Goal: Information Seeking & Learning: Find contact information

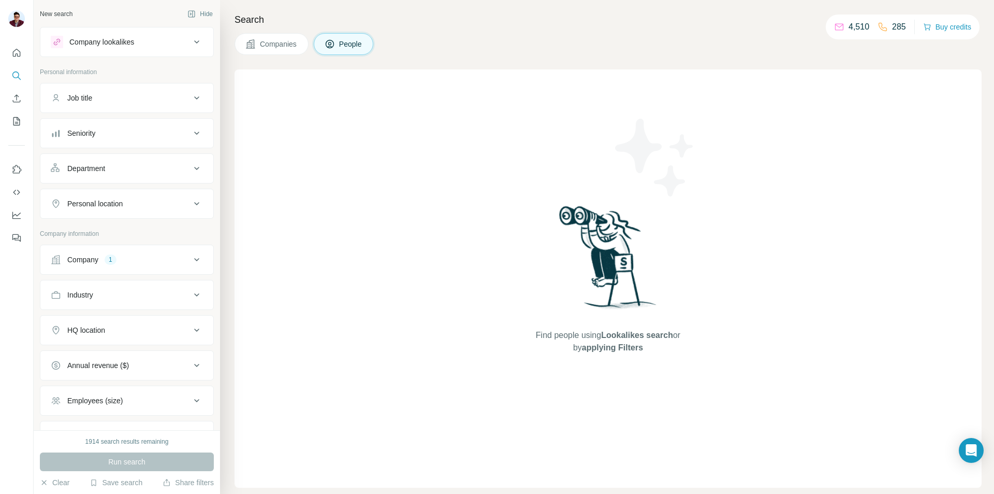
click at [265, 44] on span "Companies" at bounding box center [279, 44] width 38 height 10
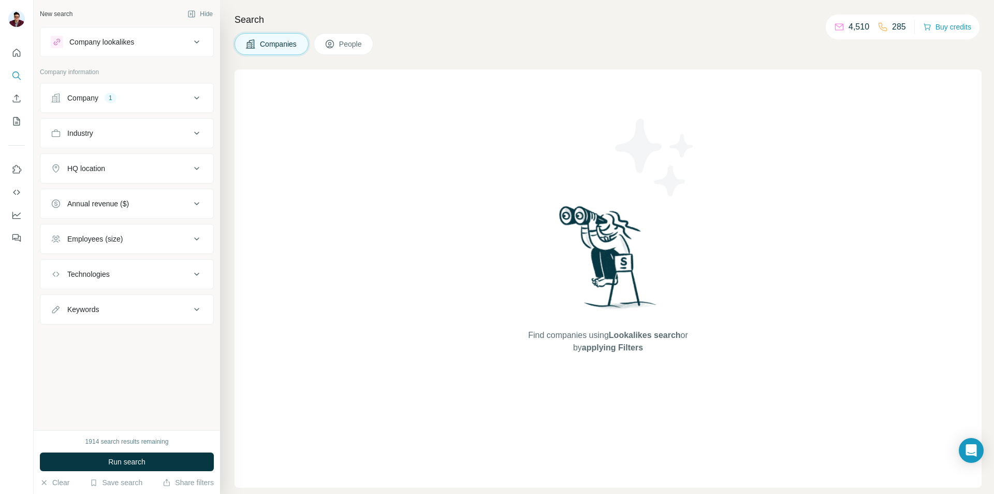
click at [162, 101] on div "Company 1" at bounding box center [121, 98] width 140 height 10
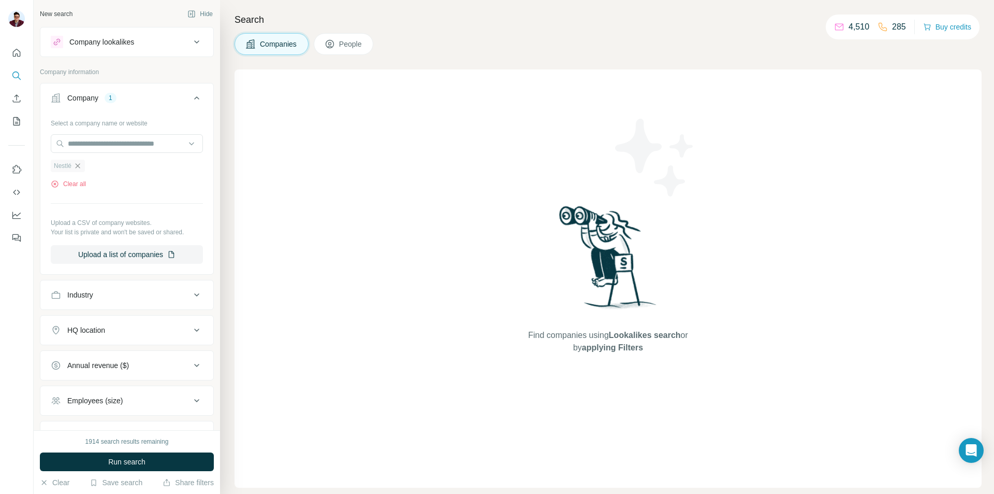
click at [77, 166] on icon "button" at bounding box center [78, 166] width 8 height 8
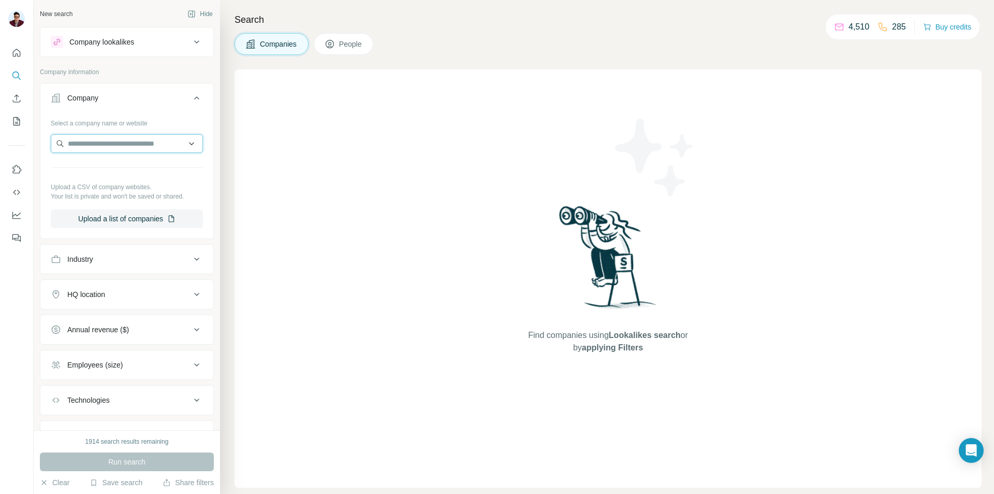
click at [110, 149] on input "text" at bounding box center [127, 143] width 152 height 19
type input "**********"
click at [111, 175] on p "[DOMAIN_NAME]" at bounding box center [124, 176] width 88 height 9
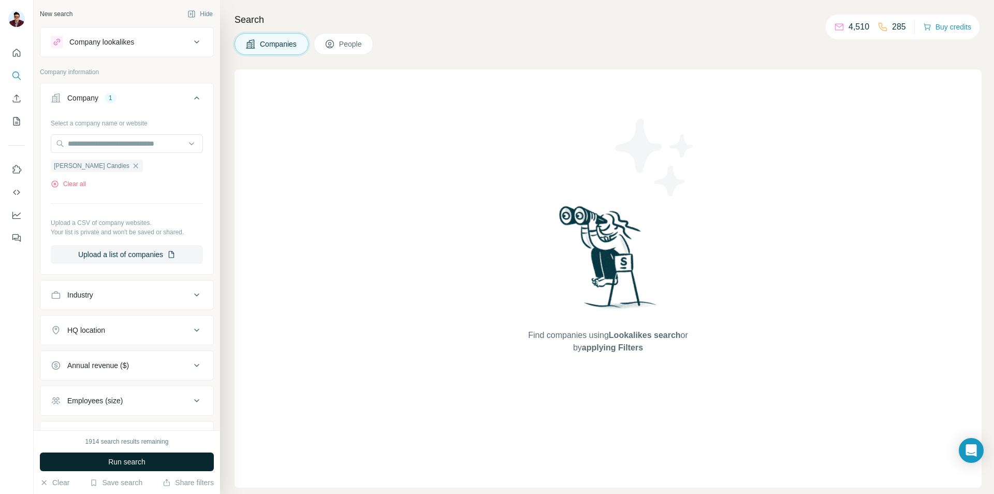
click at [125, 458] on span "Run search" at bounding box center [126, 461] width 37 height 10
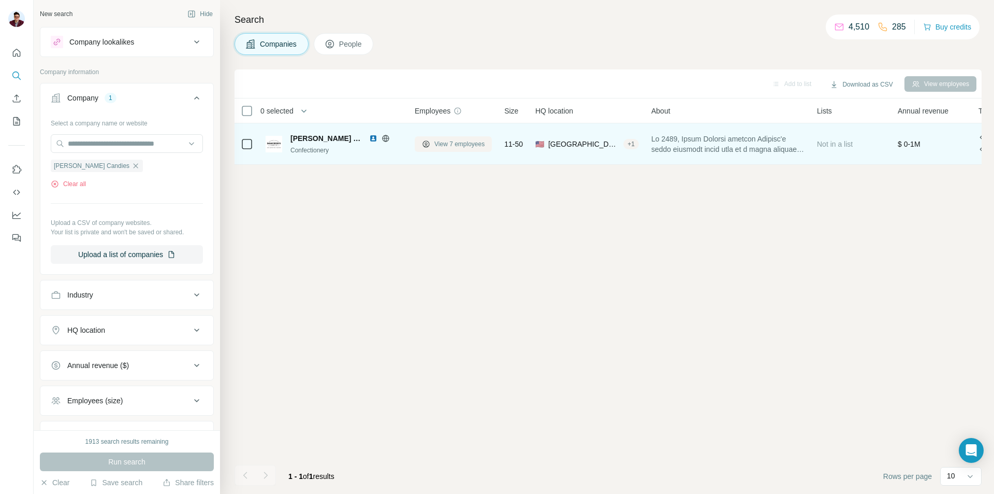
click at [457, 148] on span "View 7 employees" at bounding box center [459, 143] width 50 height 9
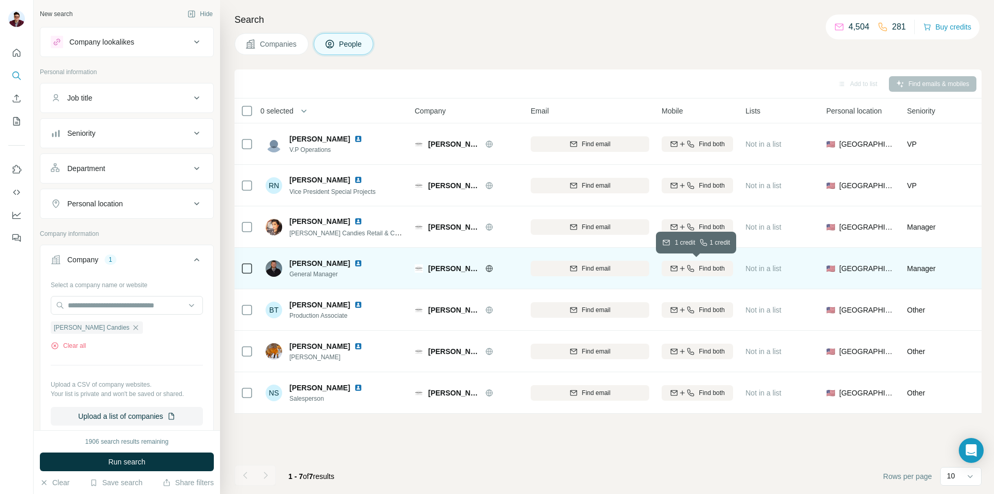
click at [702, 271] on span "Find both" at bounding box center [712, 268] width 26 height 9
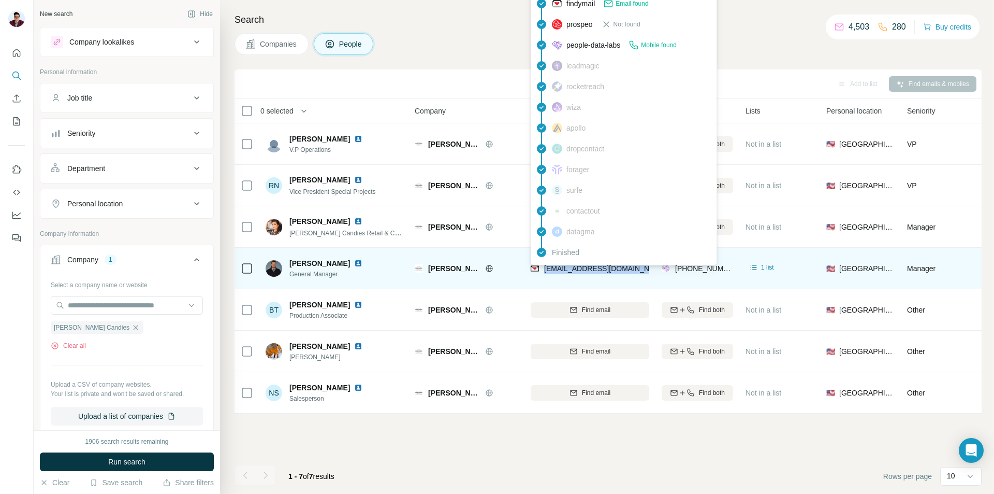
drag, startPoint x: 543, startPoint y: 269, endPoint x: 643, endPoint y: 271, distance: 100.0
click at [643, 271] on div "[EMAIL_ADDRESS][DOMAIN_NAME]" at bounding box center [595, 268] width 128 height 10
copy span "[EMAIL_ADDRESS][DOMAIN_NAME]"
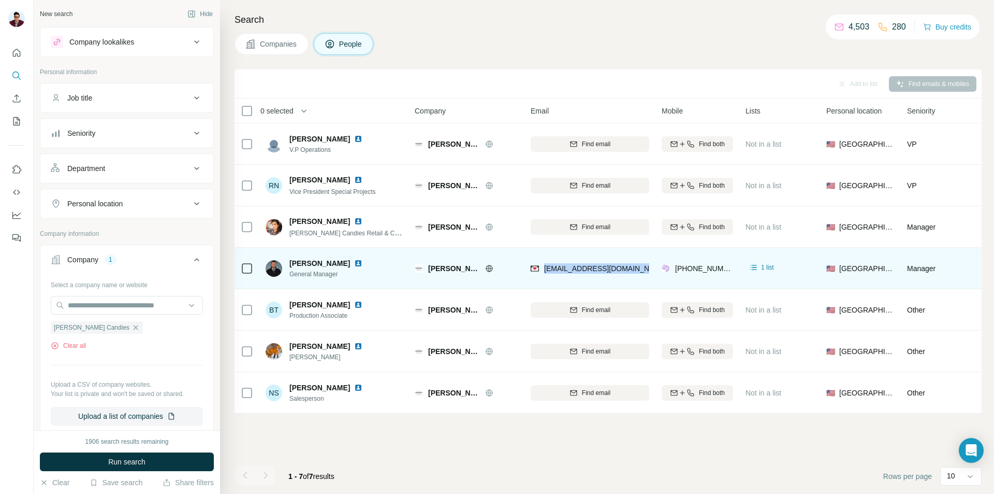
drag, startPoint x: 344, startPoint y: 263, endPoint x: 289, endPoint y: 258, distance: 55.1
click at [289, 258] on span "[PERSON_NAME]" at bounding box center [319, 263] width 61 height 10
copy span "[PERSON_NAME]"
drag, startPoint x: 289, startPoint y: 275, endPoint x: 340, endPoint y: 278, distance: 50.8
click at [340, 278] on span "General Manager" at bounding box center [331, 273] width 85 height 9
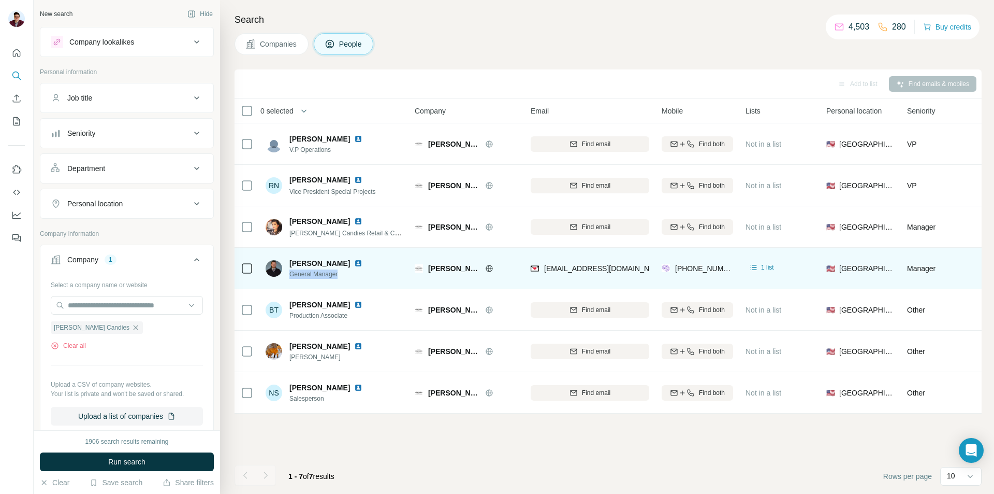
copy span "General Manager"
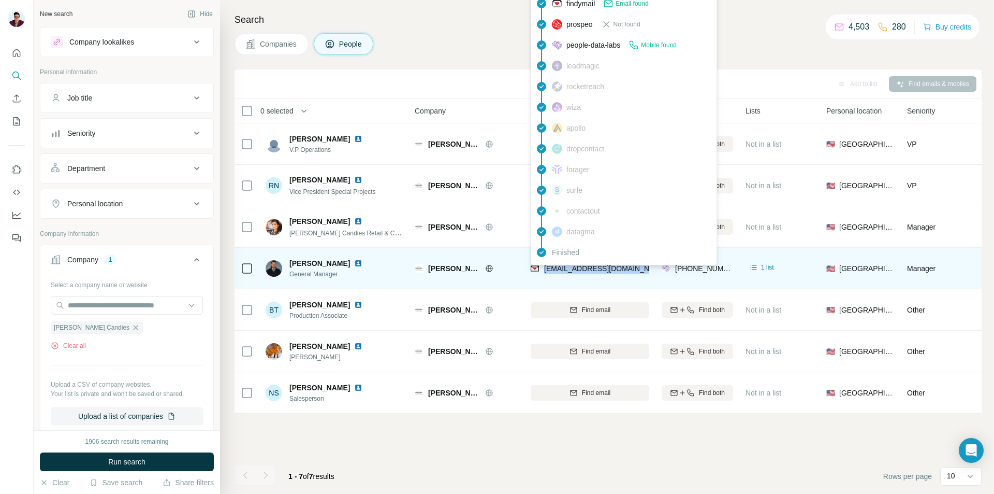
drag, startPoint x: 542, startPoint y: 269, endPoint x: 643, endPoint y: 272, distance: 101.0
click at [643, 272] on div "[EMAIL_ADDRESS][DOMAIN_NAME]" at bounding box center [595, 268] width 128 height 10
copy span "[EMAIL_ADDRESS][DOMAIN_NAME]"
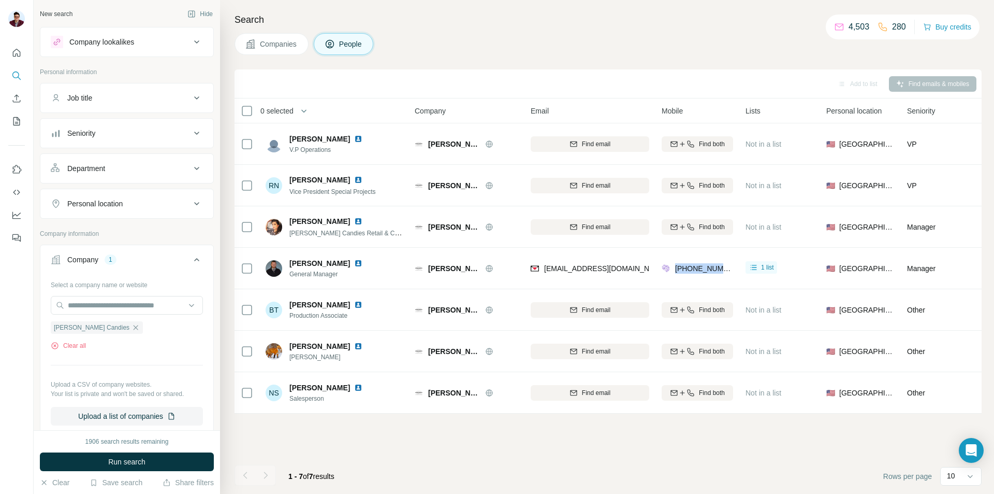
drag, startPoint x: 676, startPoint y: 272, endPoint x: 731, endPoint y: 274, distance: 54.4
click at [731, 274] on div "[PHONE_NUMBER]" at bounding box center [697, 268] width 71 height 28
copy span "[PHONE_NUMBER]"
click at [132, 325] on icon "button" at bounding box center [136, 327] width 8 height 8
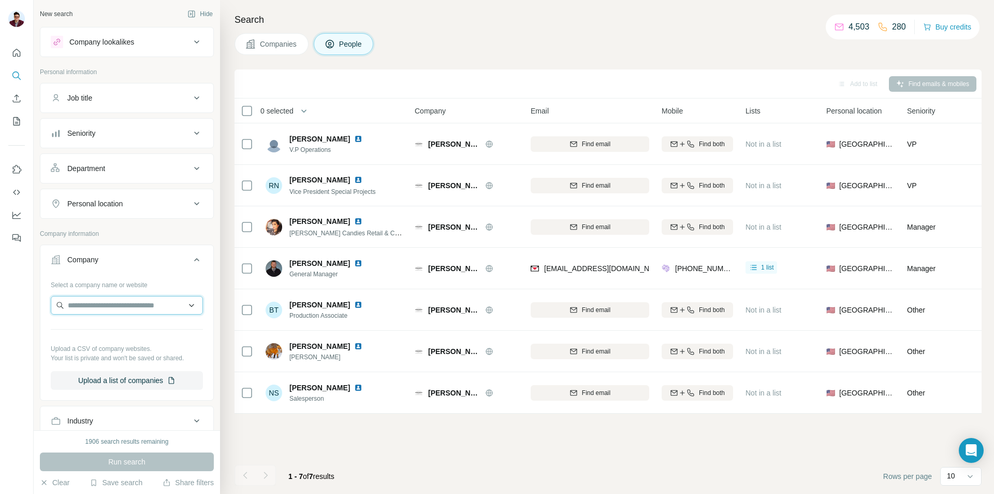
click at [100, 307] on input "text" at bounding box center [127, 305] width 152 height 19
type input "**********"
click at [152, 338] on div "Casa de Chocolates [DOMAIN_NAME]" at bounding box center [122, 333] width 139 height 28
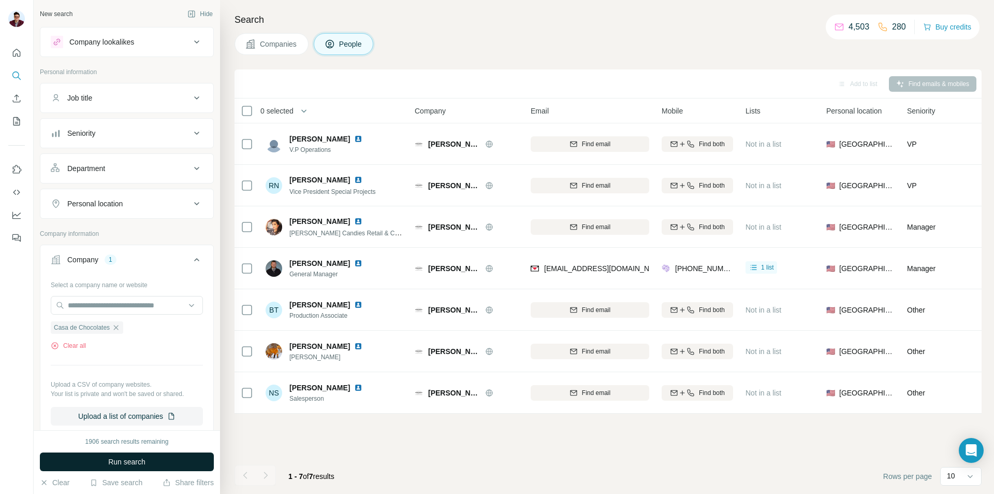
click at [125, 461] on span "Run search" at bounding box center [126, 461] width 37 height 10
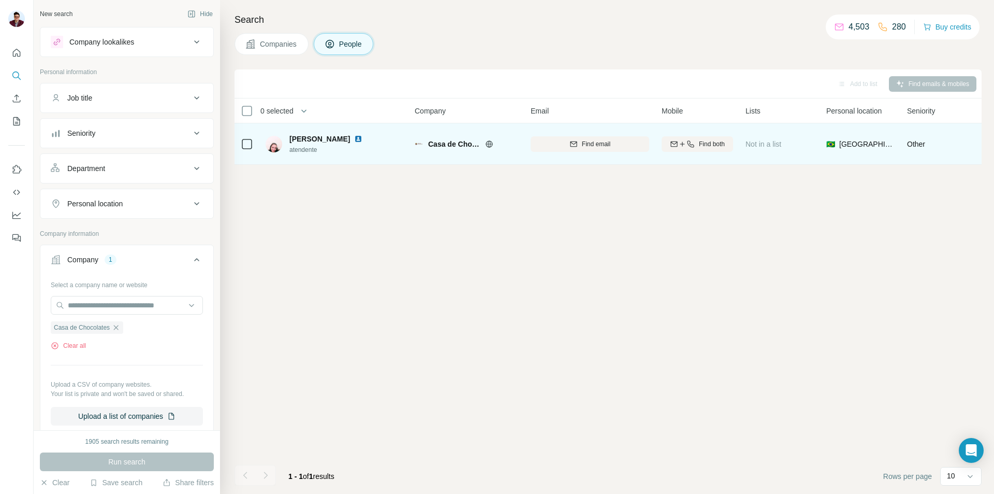
click at [357, 136] on img at bounding box center [358, 139] width 8 height 8
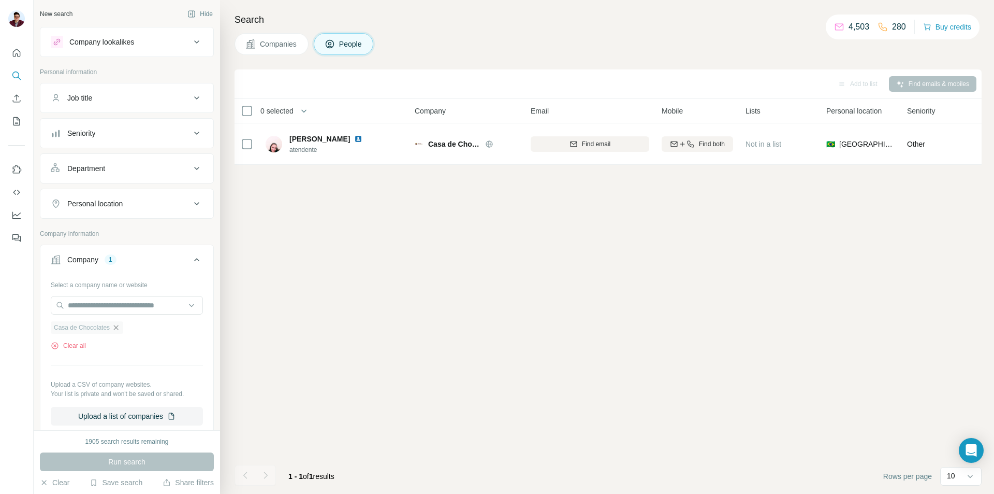
click at [120, 329] on icon "button" at bounding box center [116, 327] width 8 height 8
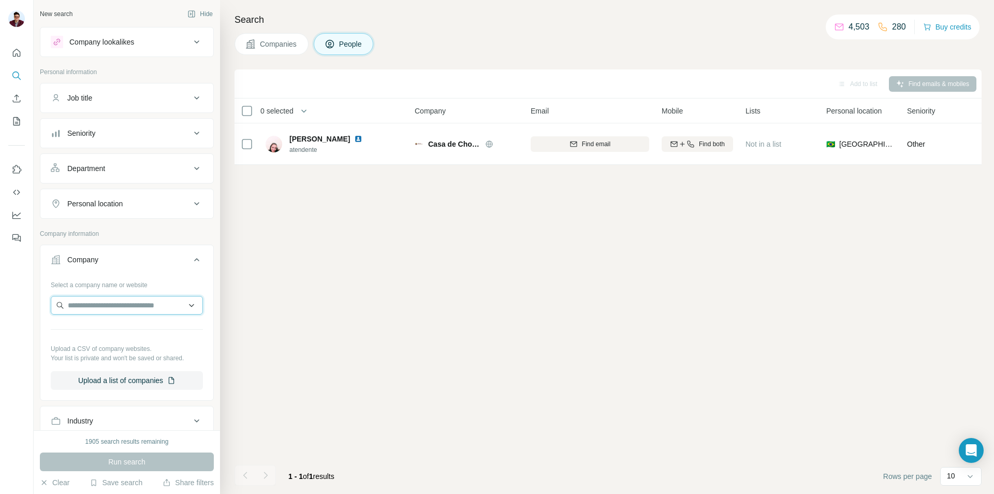
click at [103, 310] on input "text" at bounding box center [127, 305] width 152 height 19
type input "**********"
click at [131, 333] on p "[DOMAIN_NAME]" at bounding box center [125, 337] width 91 height 9
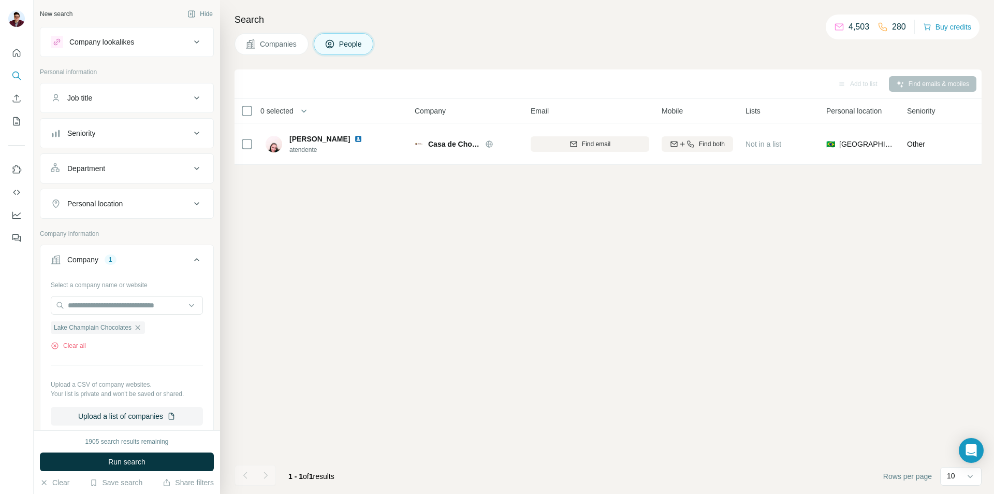
click at [125, 459] on span "Run search" at bounding box center [126, 461] width 37 height 10
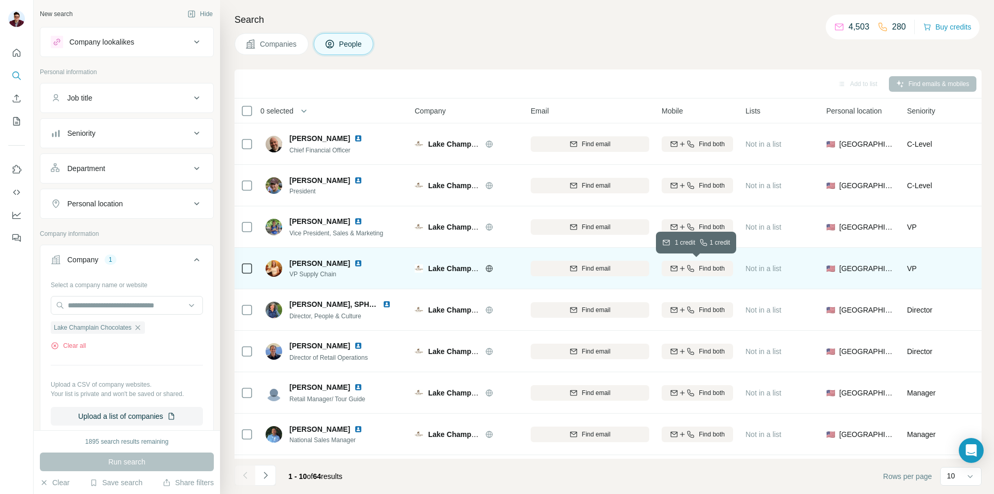
click at [691, 267] on icon "button" at bounding box center [691, 268] width 8 height 8
drag, startPoint x: 291, startPoint y: 262, endPoint x: 329, endPoint y: 259, distance: 38.9
click at [329, 259] on div "[PERSON_NAME]" at bounding box center [331, 263] width 85 height 10
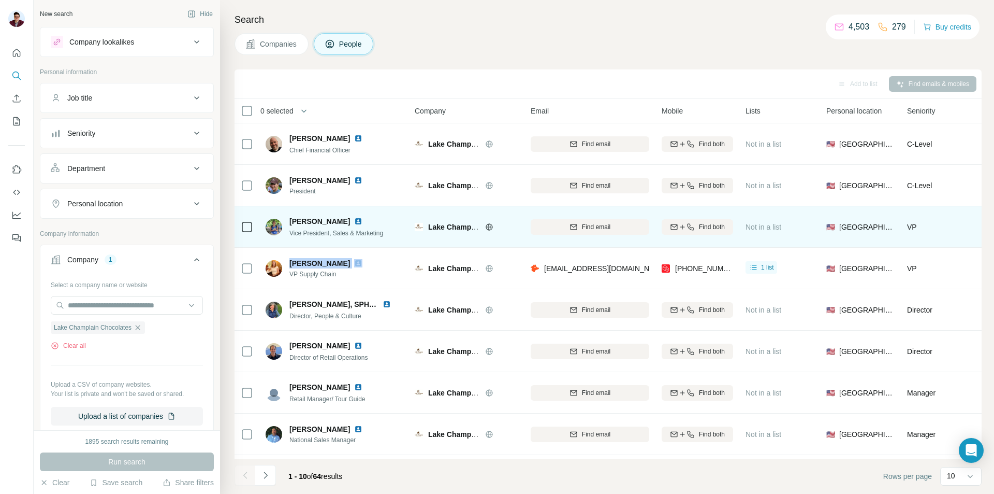
copy span "[PERSON_NAME]"
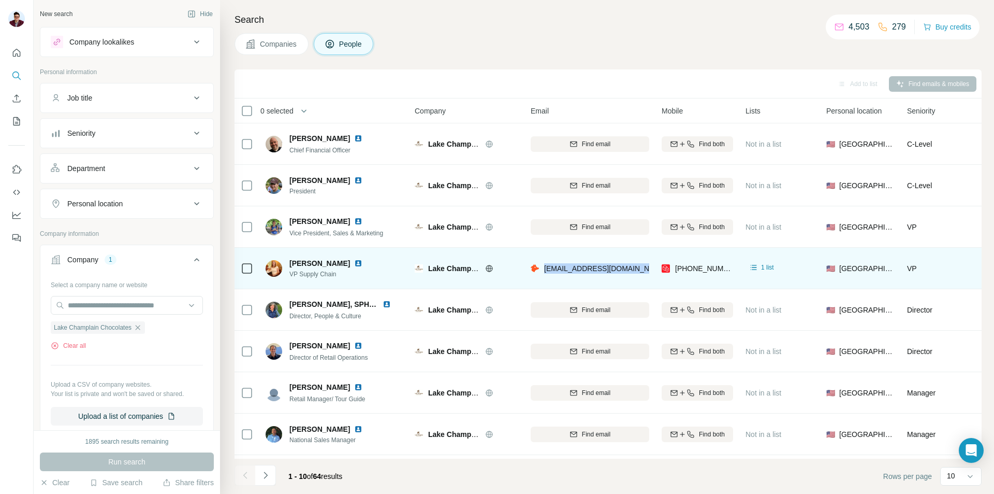
drag, startPoint x: 545, startPoint y: 267, endPoint x: 650, endPoint y: 277, distance: 106.1
click at [650, 277] on td "[EMAIL_ADDRESS][DOMAIN_NAME]" at bounding box center [590, 268] width 131 height 41
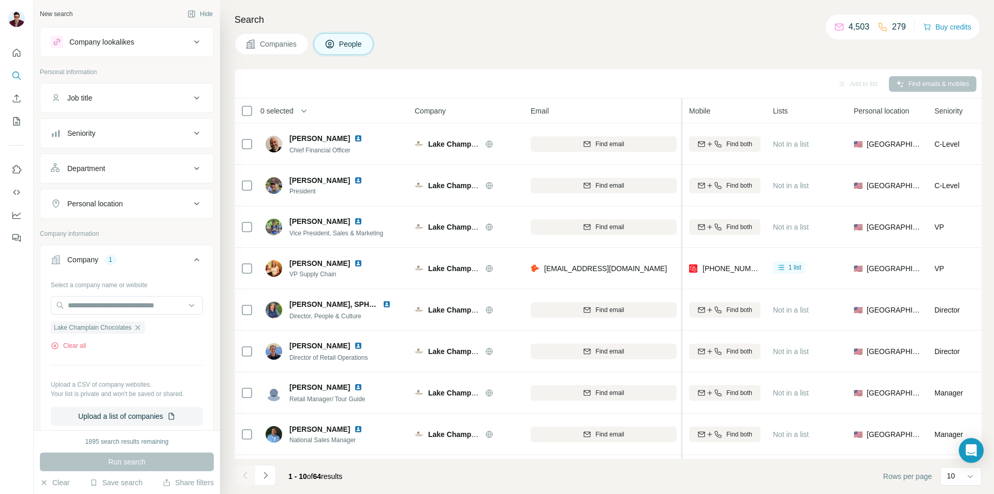
drag, startPoint x: 655, startPoint y: 112, endPoint x: 683, endPoint y: 113, distance: 28.5
click at [0, 0] on tr "0 selected People Company Email Mobile Lists Personal location Seniority Depart…" at bounding box center [0, 0] width 0 height 0
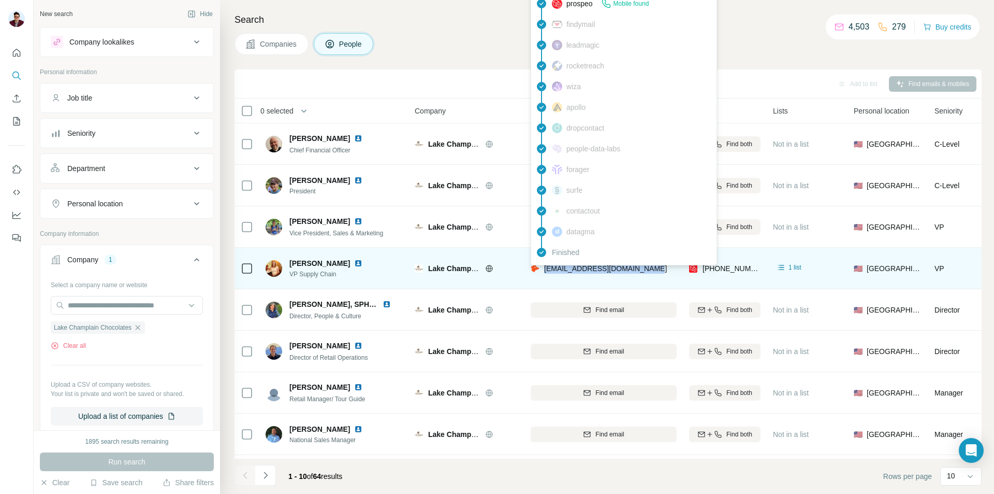
drag, startPoint x: 674, startPoint y: 267, endPoint x: 545, endPoint y: 273, distance: 129.6
click at [545, 273] on div "[EMAIL_ADDRESS][DOMAIN_NAME]" at bounding box center [604, 268] width 146 height 28
copy span "[EMAIL_ADDRESS][DOMAIN_NAME]"
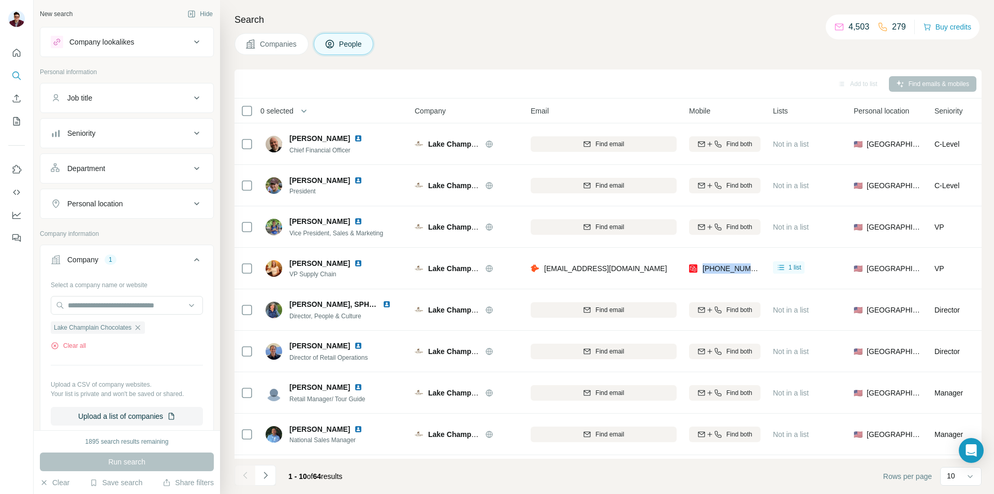
drag, startPoint x: 703, startPoint y: 268, endPoint x: 760, endPoint y: 272, distance: 57.1
click at [760, 272] on div "[PHONE_NUMBER]" at bounding box center [724, 268] width 71 height 28
copy span "[PHONE_NUMBER]"
